Goal: Task Accomplishment & Management: Manage account settings

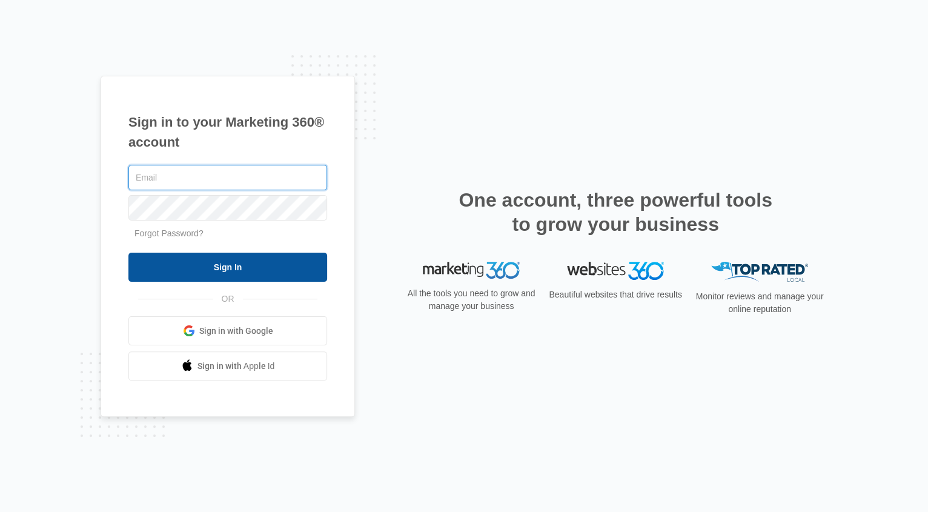
type input "[PERSON_NAME][EMAIL_ADDRESS][DOMAIN_NAME]"
click at [185, 260] on input "Sign In" at bounding box center [227, 266] width 199 height 29
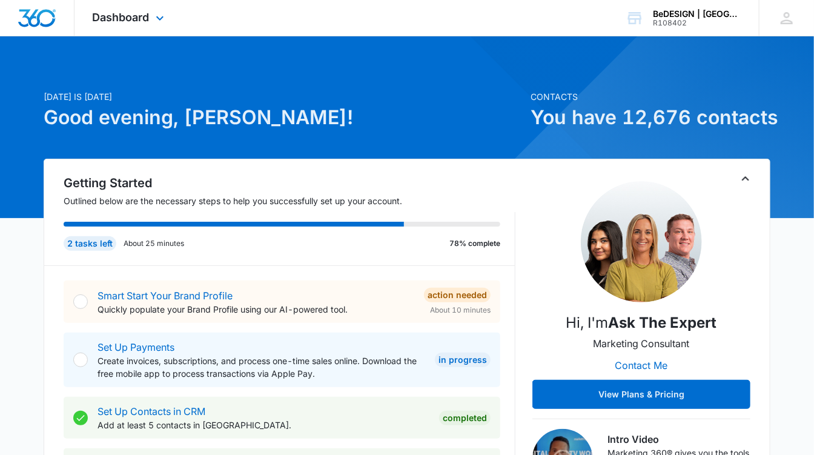
click at [132, 26] on div "Dashboard Apps Reputation Websites Forms CRM Email Social Payments POS Content …" at bounding box center [129, 18] width 111 height 36
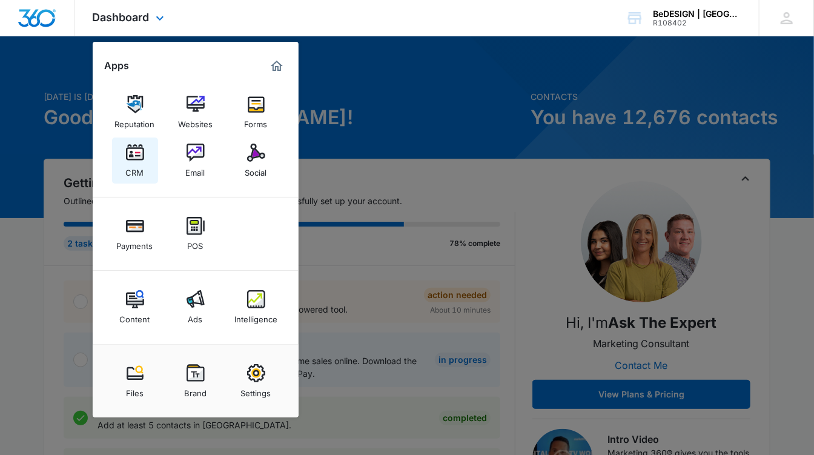
click at [132, 163] on div "CRM" at bounding box center [135, 170] width 18 height 16
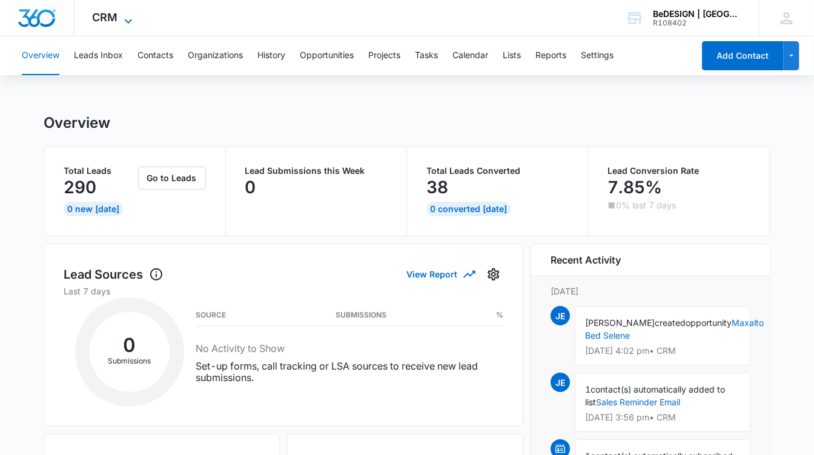
click at [107, 19] on span "CRM" at bounding box center [105, 17] width 25 height 13
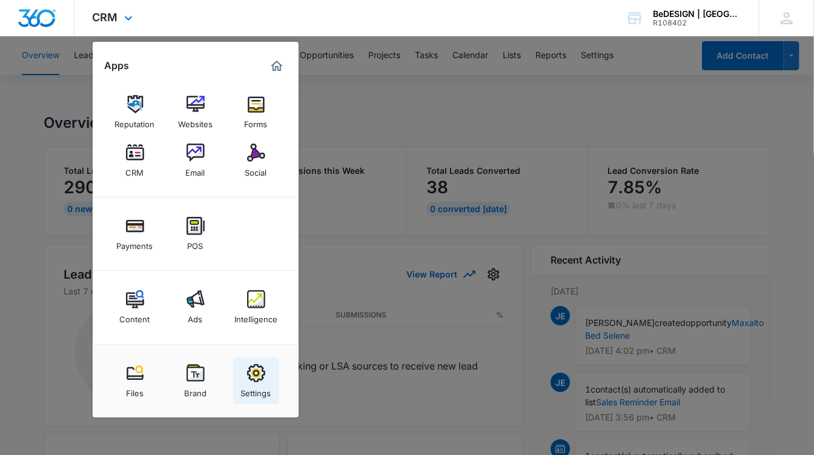
click at [259, 372] on img at bounding box center [256, 373] width 18 height 18
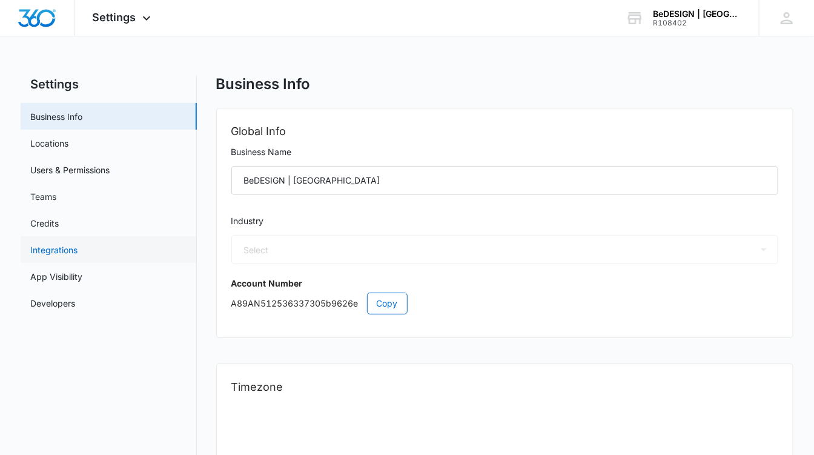
select select "12"
select select "US"
select select "America/[GEOGRAPHIC_DATA]"
click at [56, 167] on link "Users & Permissions" at bounding box center [69, 169] width 79 height 13
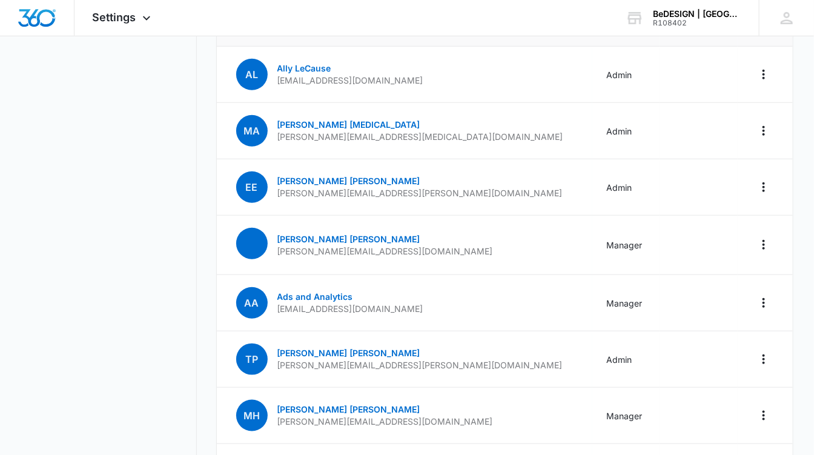
scroll to position [329, 0]
